Goal: Information Seeking & Learning: Learn about a topic

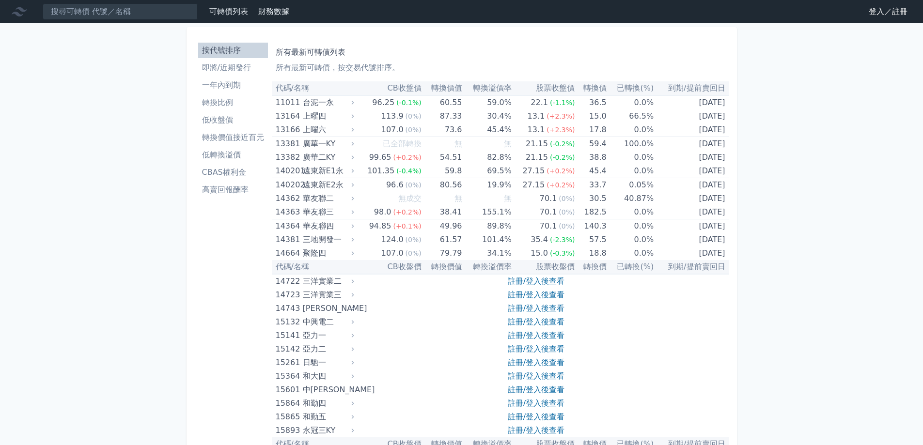
click at [875, 13] on link "登入／註冊" at bounding box center [888, 12] width 54 height 16
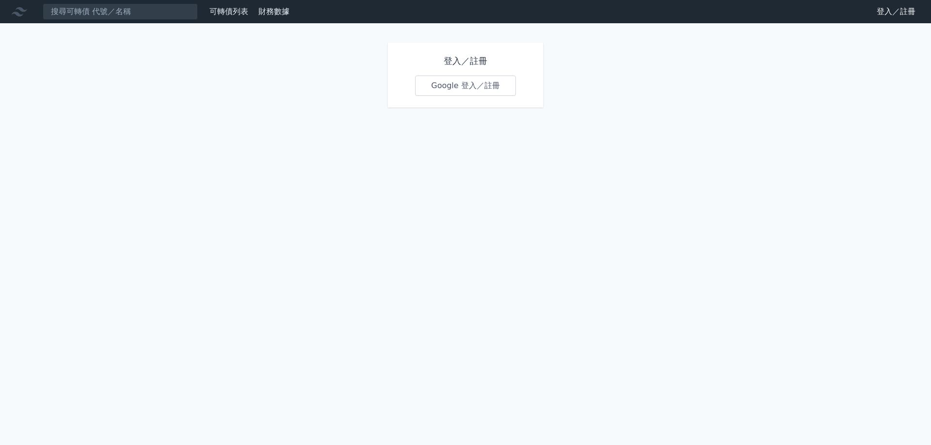
click at [431, 85] on link "Google 登入／註冊" at bounding box center [465, 86] width 101 height 20
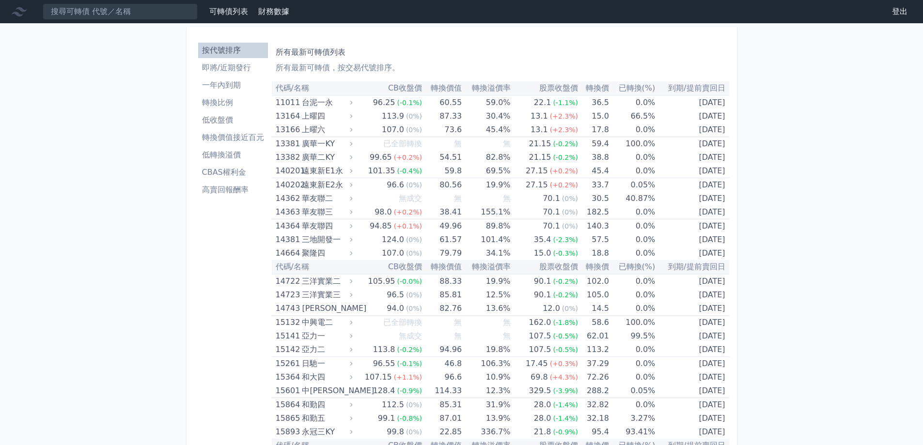
click at [219, 71] on li "即將/近期發行" at bounding box center [233, 68] width 70 height 12
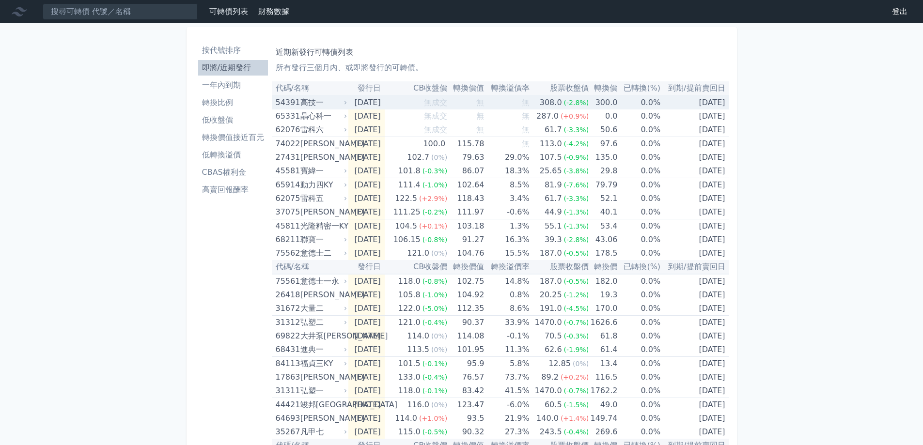
click at [295, 101] on div "54391" at bounding box center [287, 103] width 22 height 14
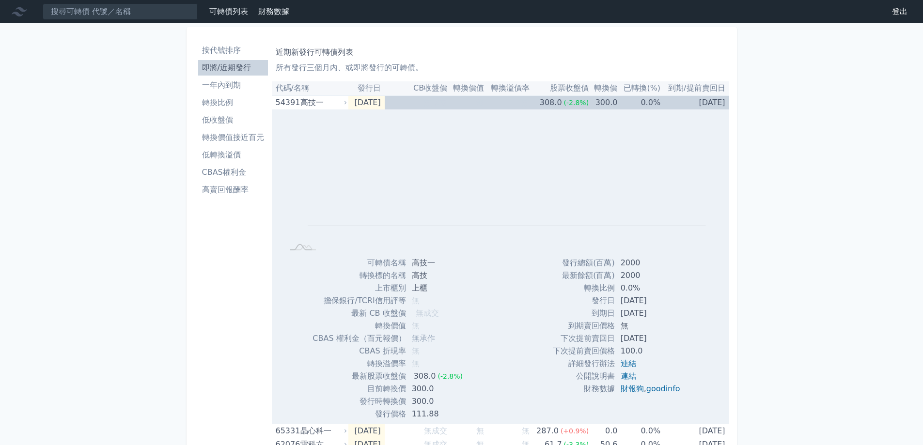
click at [245, 70] on li "即將/近期發行" at bounding box center [233, 68] width 70 height 12
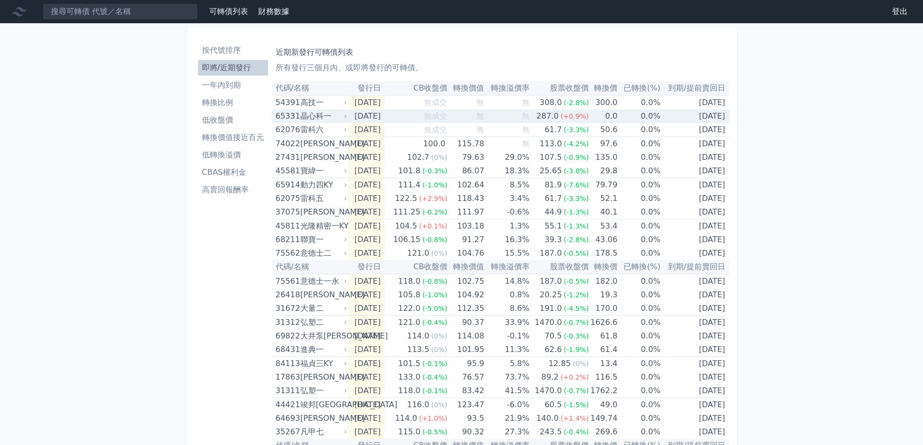
click at [298, 117] on div "65331 晶心科一" at bounding box center [309, 117] width 67 height 14
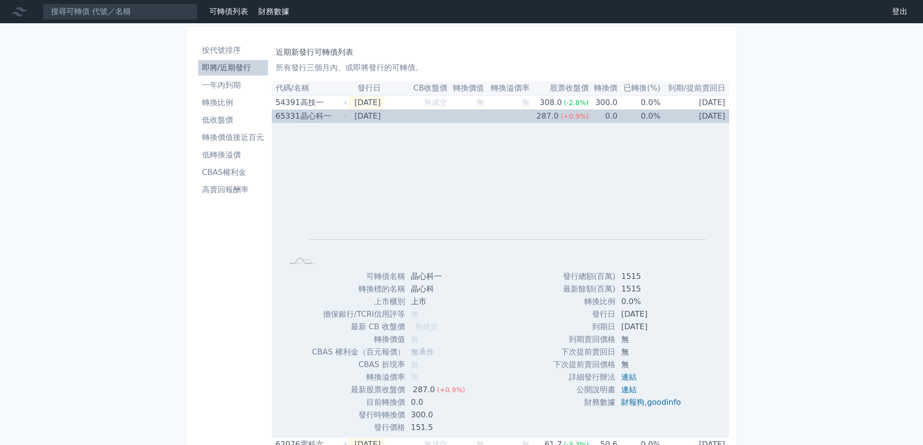
click at [297, 117] on div "65331" at bounding box center [287, 117] width 22 height 14
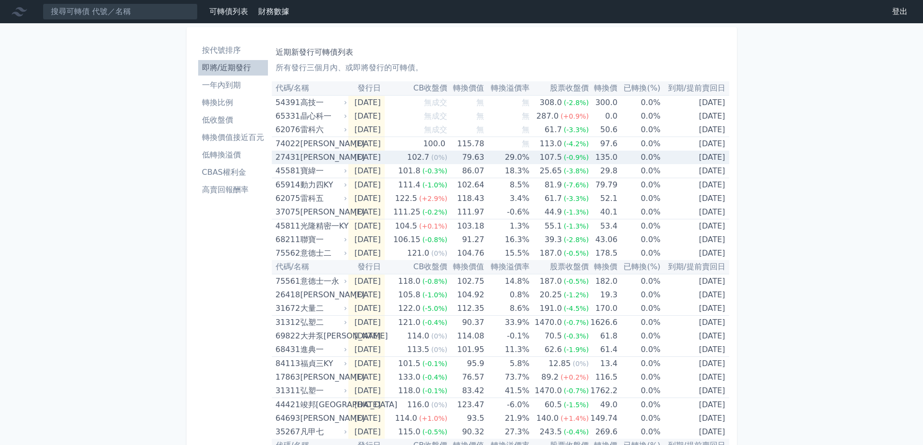
click at [316, 162] on div "[PERSON_NAME]" at bounding box center [323, 158] width 45 height 14
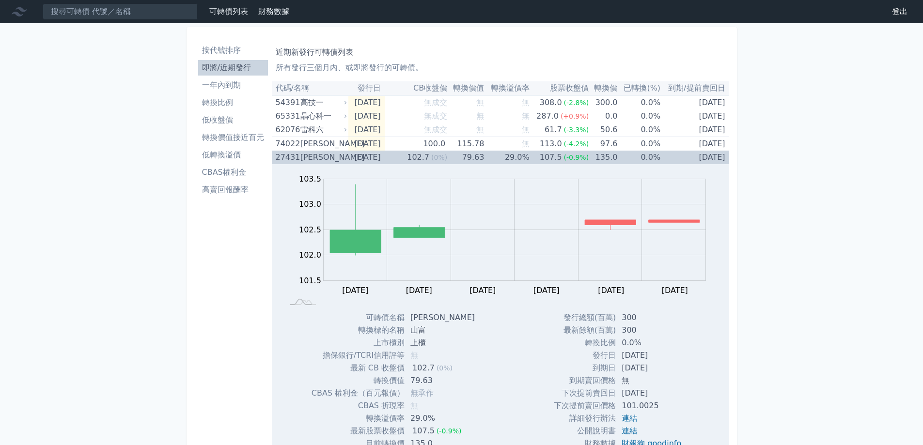
click at [315, 161] on div "[PERSON_NAME]" at bounding box center [323, 158] width 45 height 14
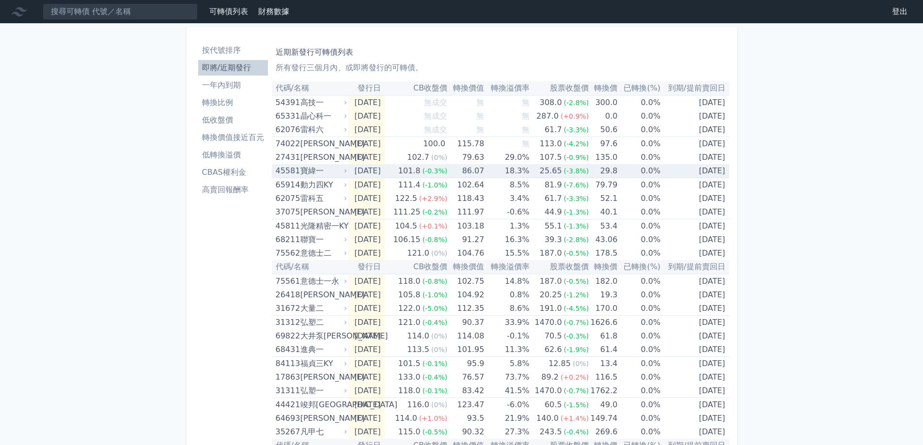
click at [307, 174] on div "寶緯一" at bounding box center [323, 171] width 45 height 14
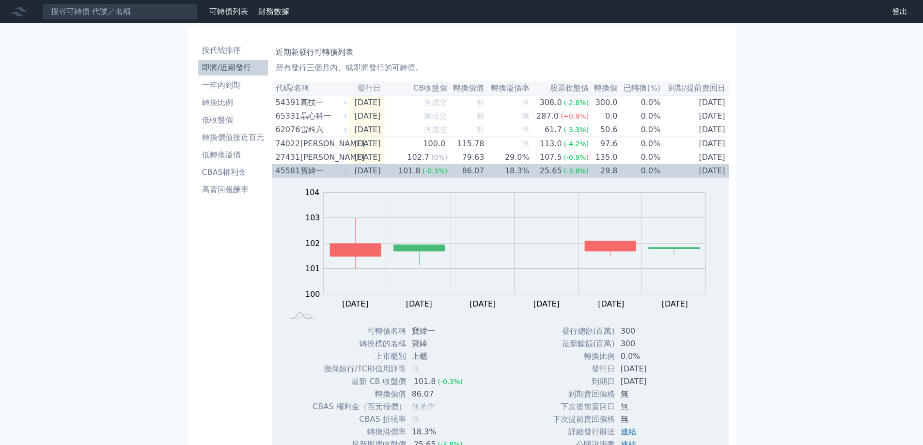
click at [307, 174] on div "寶緯一" at bounding box center [323, 171] width 45 height 14
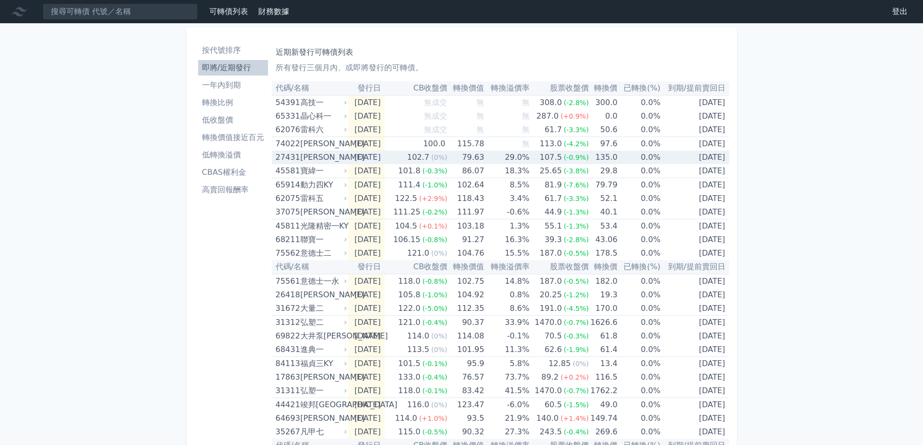
click at [307, 162] on div "[PERSON_NAME]" at bounding box center [323, 158] width 45 height 14
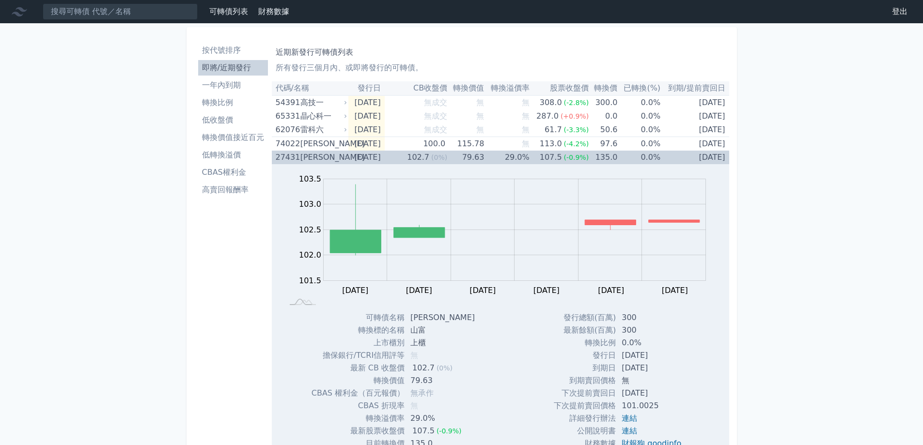
click at [307, 160] on div "[PERSON_NAME]" at bounding box center [323, 158] width 45 height 14
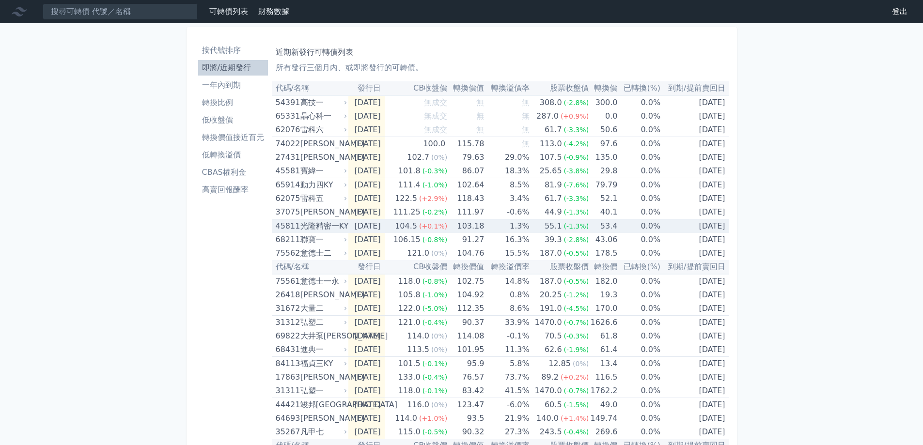
click at [332, 230] on div "光隆精密一KY" at bounding box center [323, 227] width 45 height 14
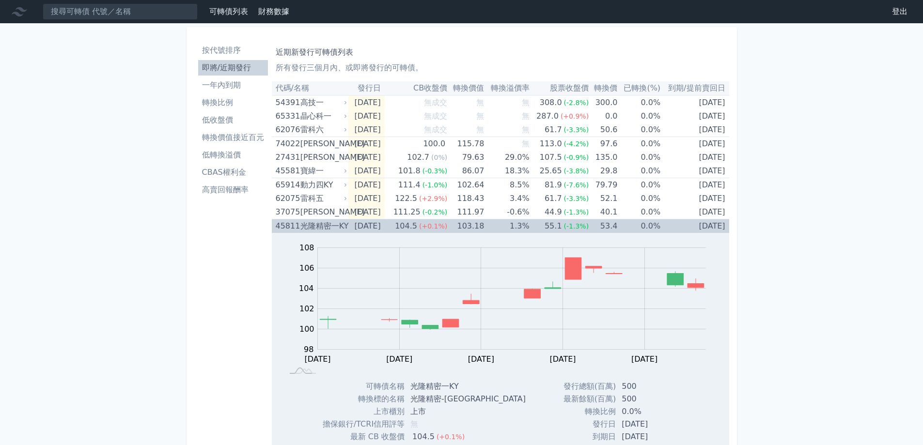
click at [331, 229] on div "光隆精密一KY" at bounding box center [323, 227] width 45 height 14
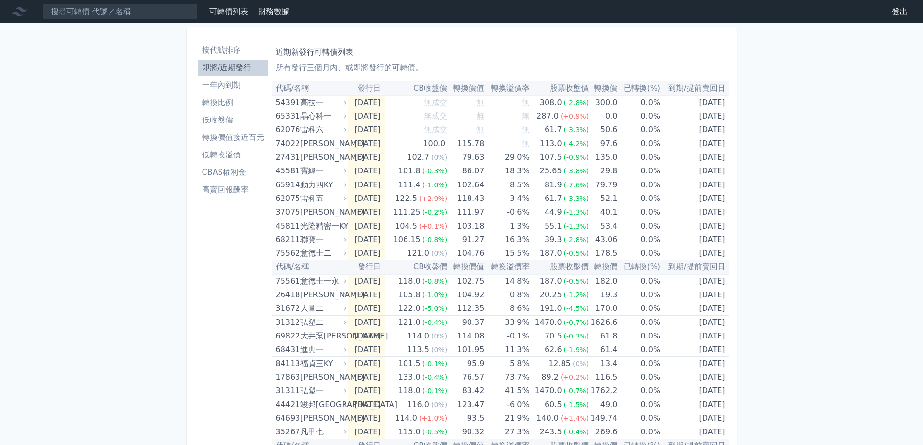
click at [225, 49] on li "按代號排序" at bounding box center [233, 51] width 70 height 12
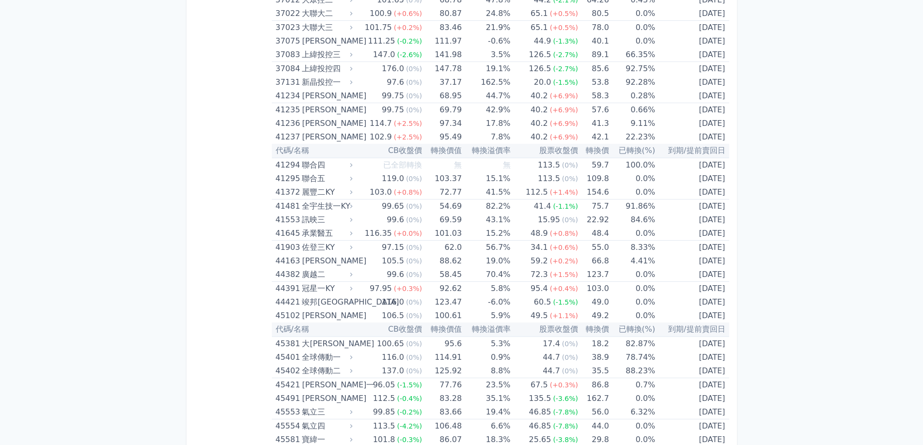
scroll to position [2628, 0]
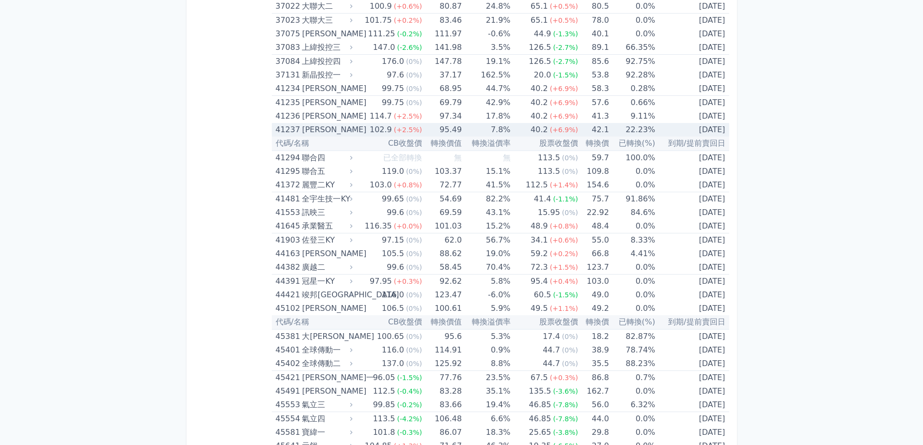
click at [432, 127] on td "95.49" at bounding box center [442, 130] width 40 height 14
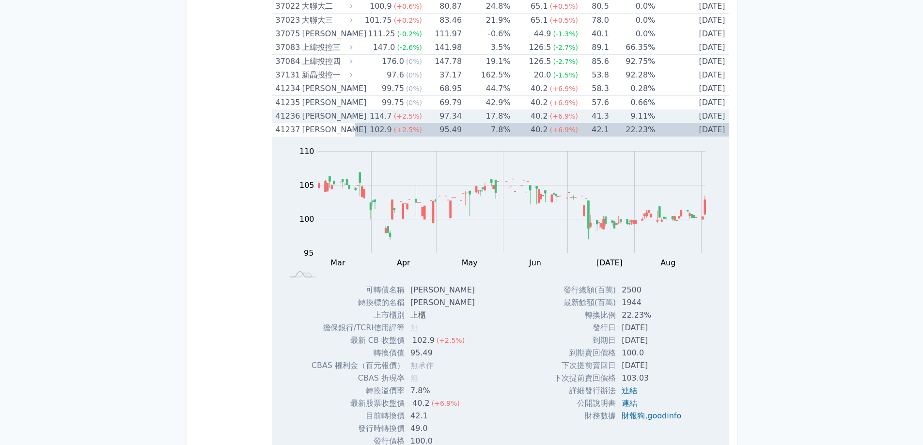
click at [445, 113] on td "97.34" at bounding box center [442, 117] width 40 height 14
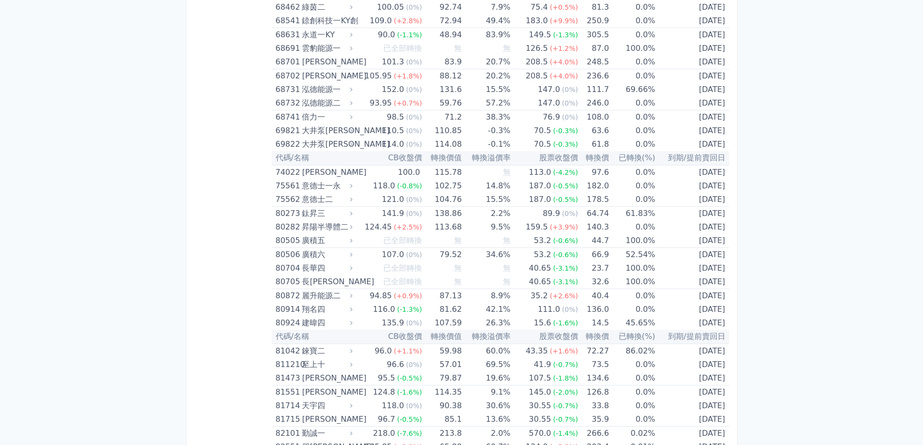
scroll to position [5724, 0]
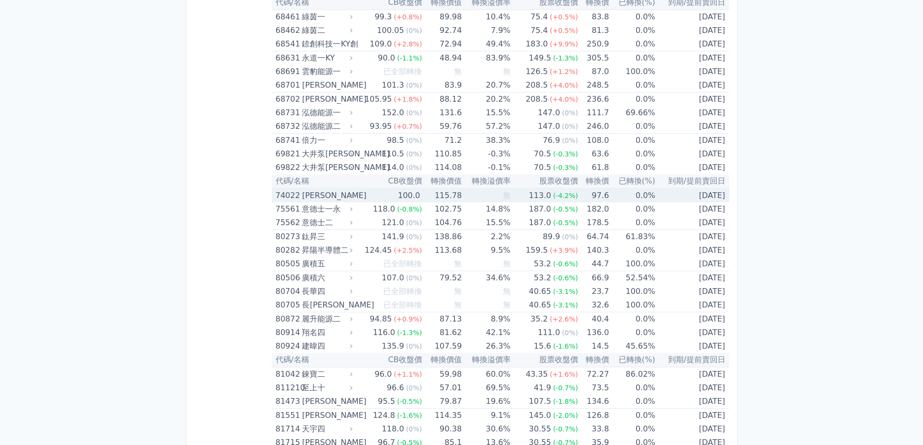
click at [364, 196] on td "100.0" at bounding box center [388, 196] width 67 height 14
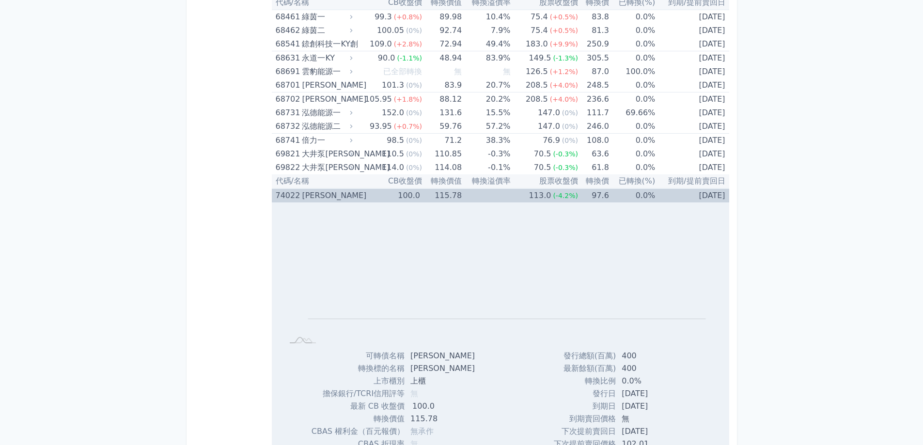
click at [361, 196] on td "100.0" at bounding box center [388, 196] width 67 height 14
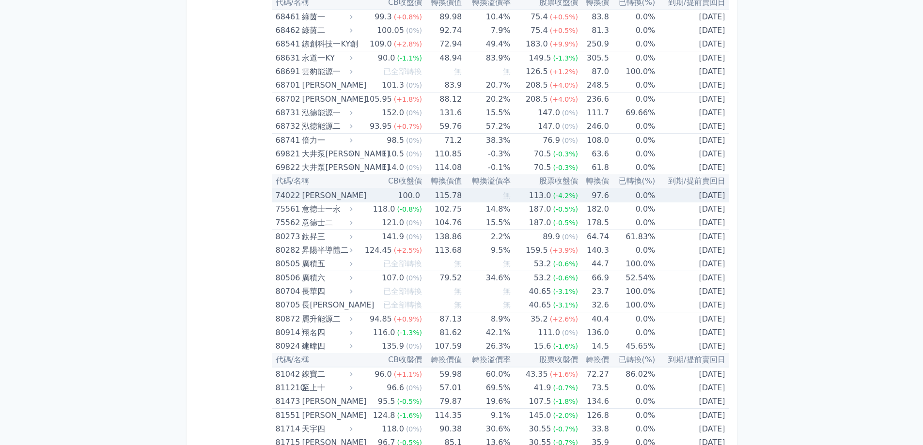
click at [313, 196] on div "[PERSON_NAME]" at bounding box center [326, 196] width 48 height 14
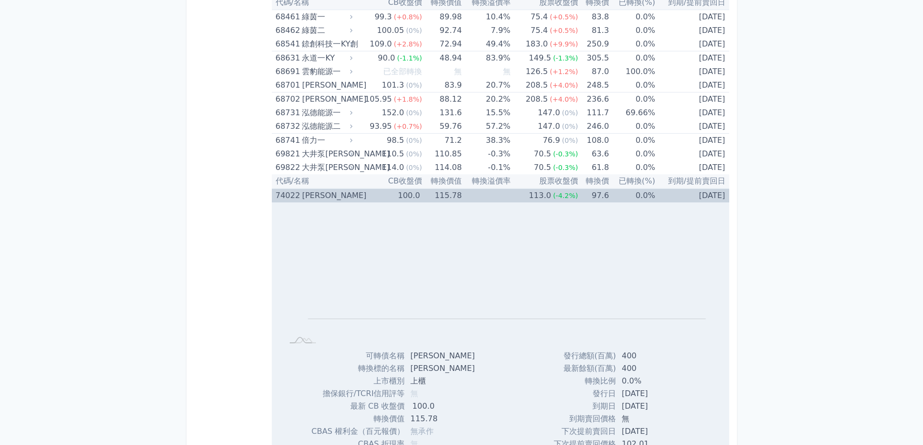
click at [423, 202] on td "115.78" at bounding box center [442, 196] width 40 height 14
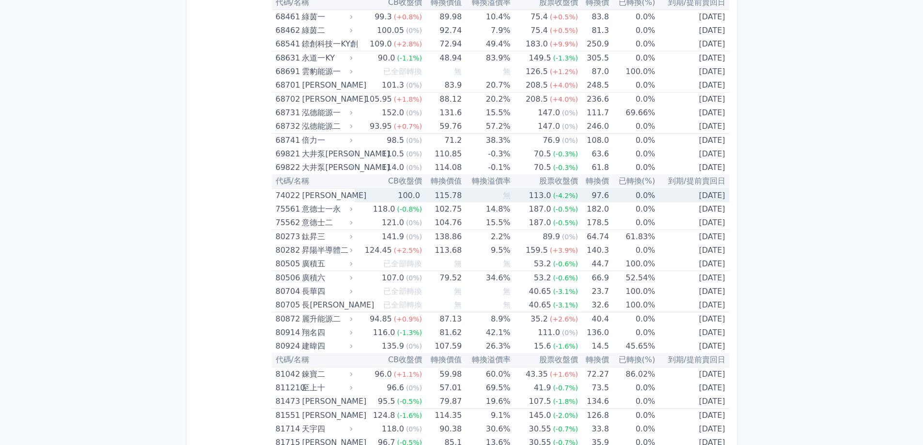
click at [323, 199] on div "[PERSON_NAME]" at bounding box center [326, 196] width 48 height 14
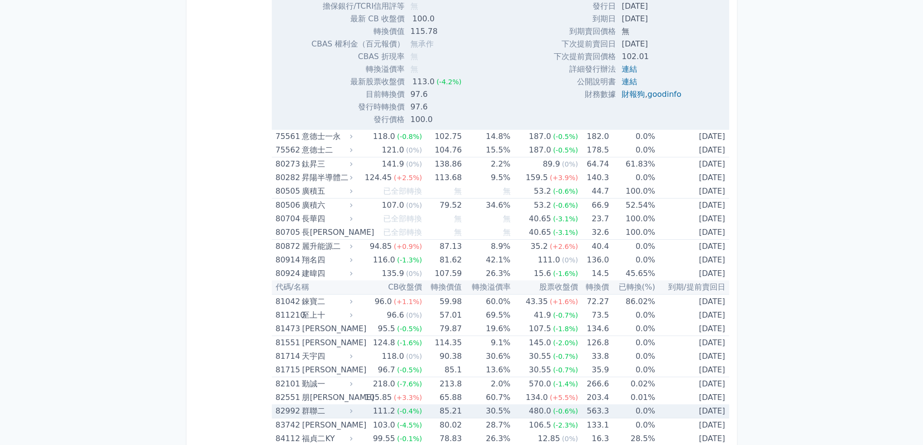
scroll to position [6209, 0]
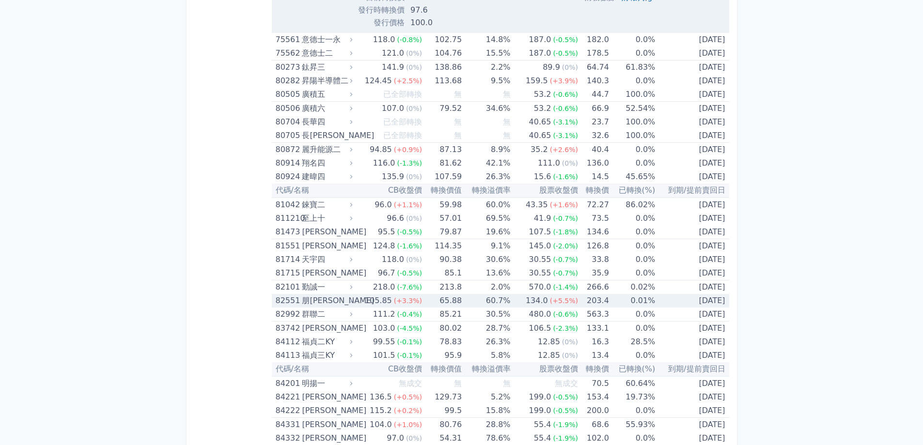
click at [305, 298] on div "朋[PERSON_NAME]" at bounding box center [326, 301] width 48 height 14
